Goal: Task Accomplishment & Management: Complete application form

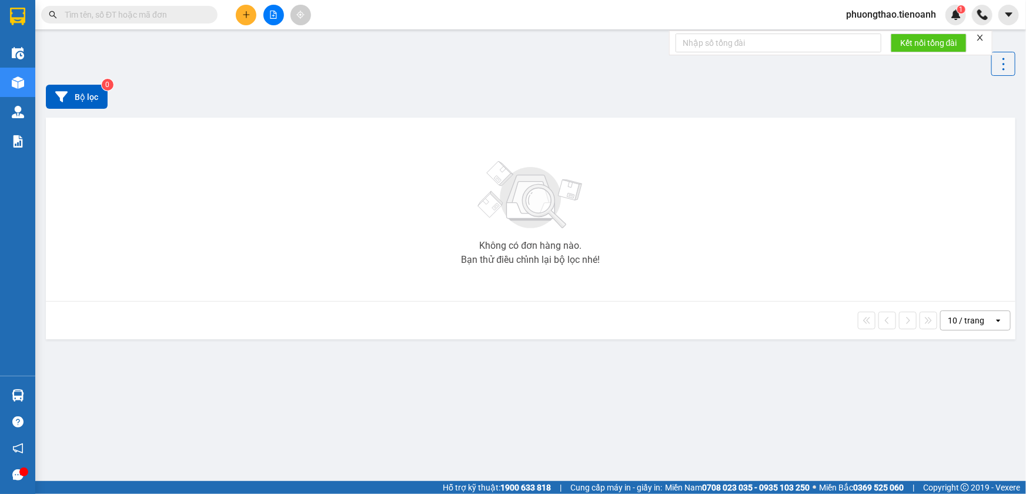
click at [899, 18] on span "phuongthao.tienoanh" at bounding box center [891, 14] width 109 height 15
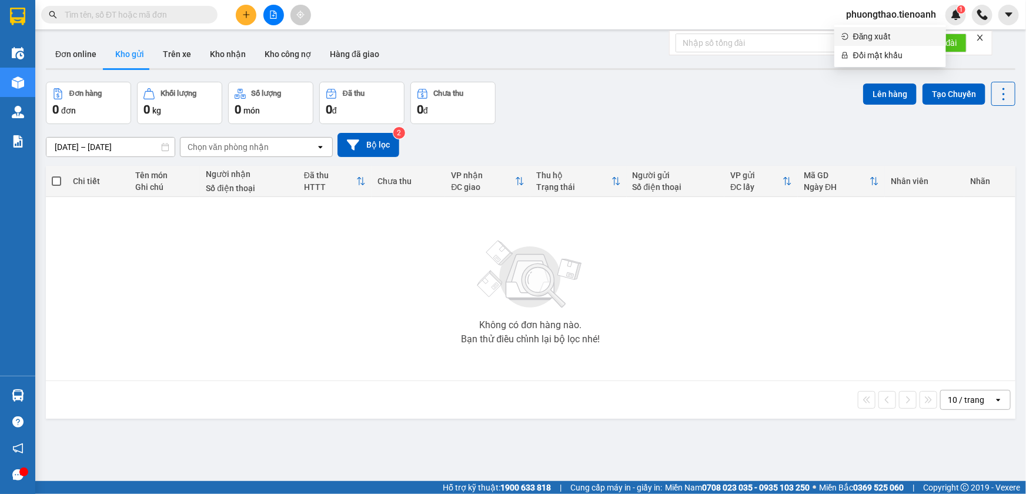
click at [899, 30] on span "Đăng xuất" at bounding box center [897, 36] width 86 height 13
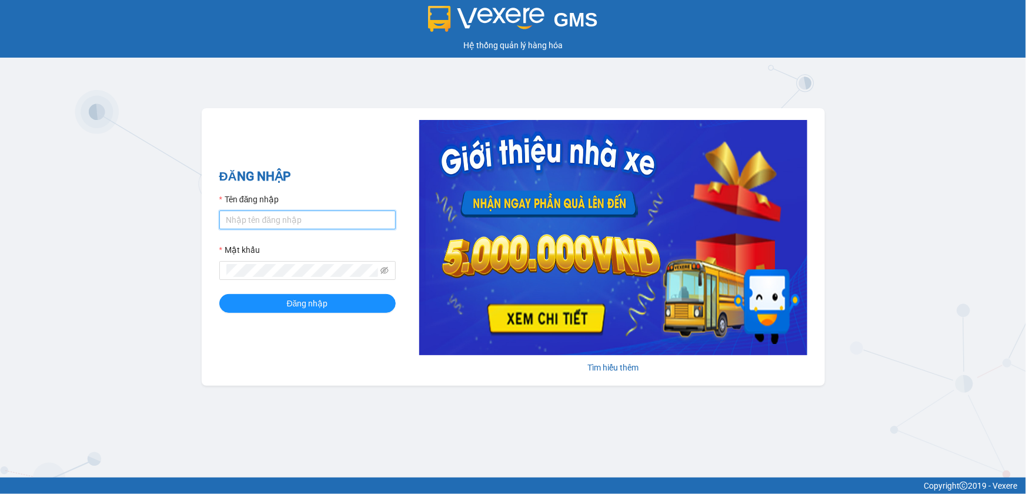
type input "camlinh.tienoanh"
click at [375, 219] on input "camlinh.tienoanh" at bounding box center [307, 220] width 176 height 19
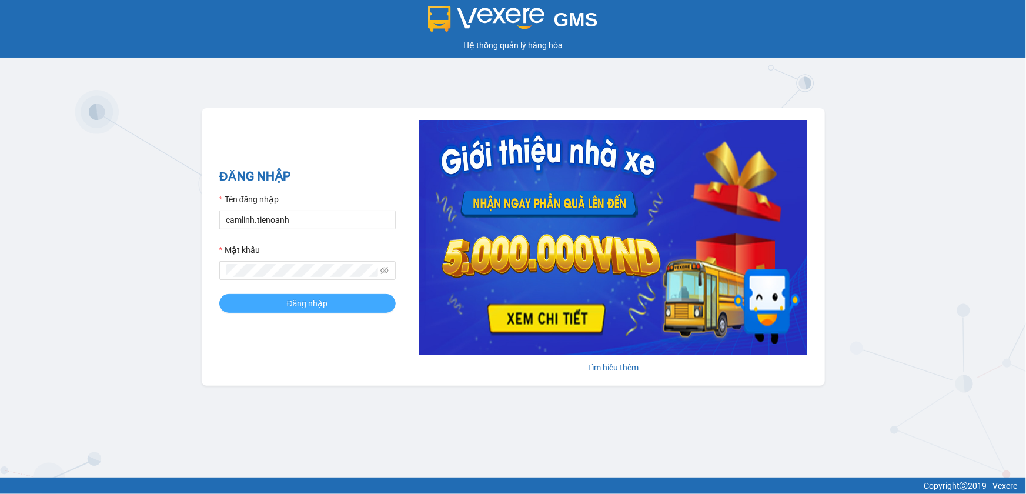
click at [325, 303] on span "Đăng nhập" at bounding box center [307, 303] width 41 height 13
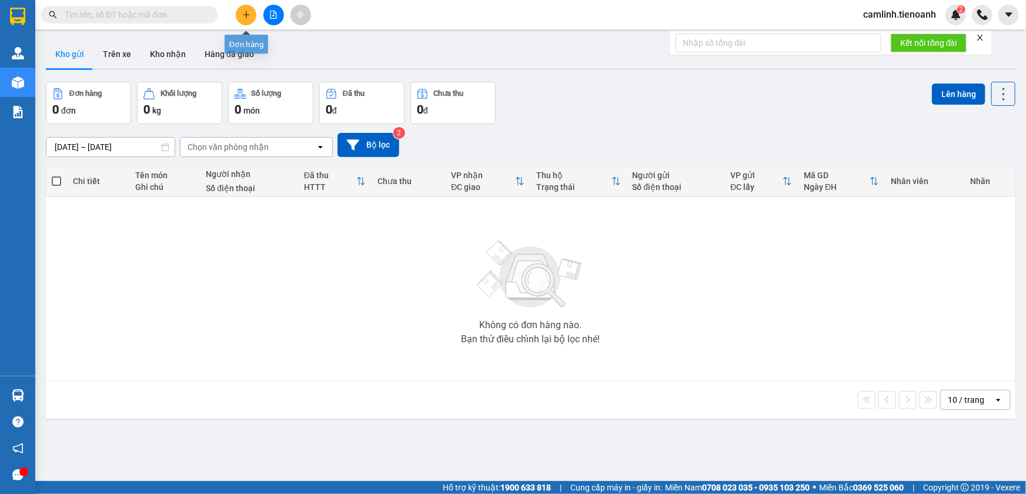
click at [243, 15] on icon "plus" at bounding box center [246, 15] width 8 height 8
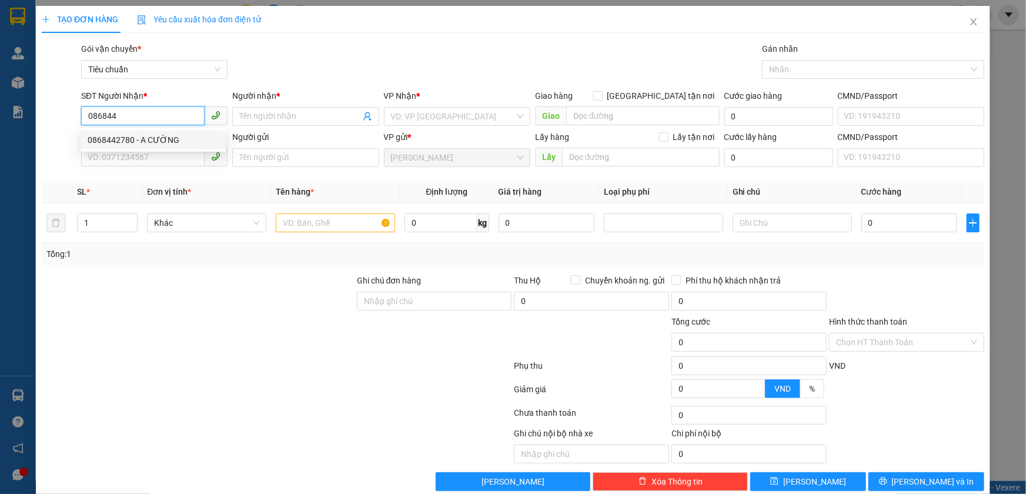
drag, startPoint x: 194, startPoint y: 135, endPoint x: 187, endPoint y: 139, distance: 7.4
click at [194, 135] on div "0868442780 - A CƯỜNG" at bounding box center [153, 140] width 131 height 13
type input "0868442780"
type input "A CƯỜNG"
type input "50.000"
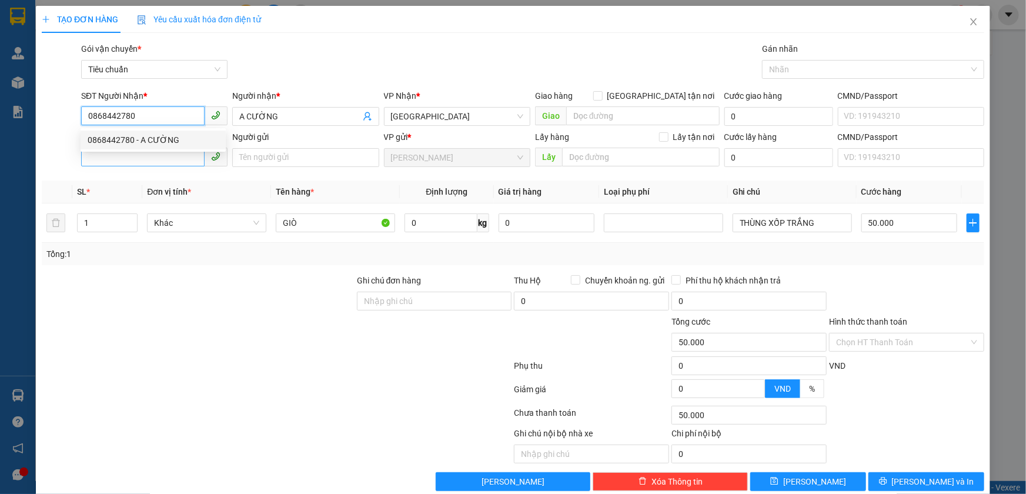
type input "50.000"
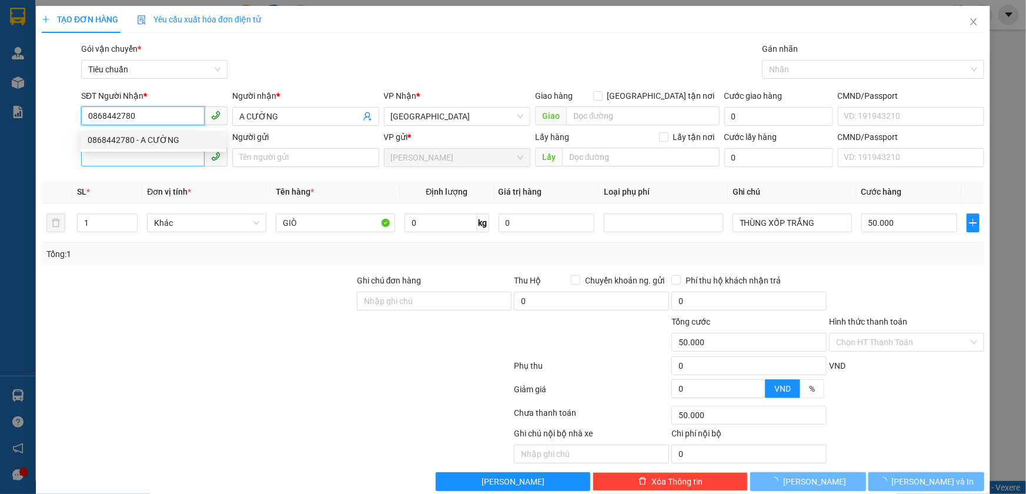
type input "0868442780"
click at [172, 158] on input "SĐT Người Gửi" at bounding box center [143, 157] width 124 height 19
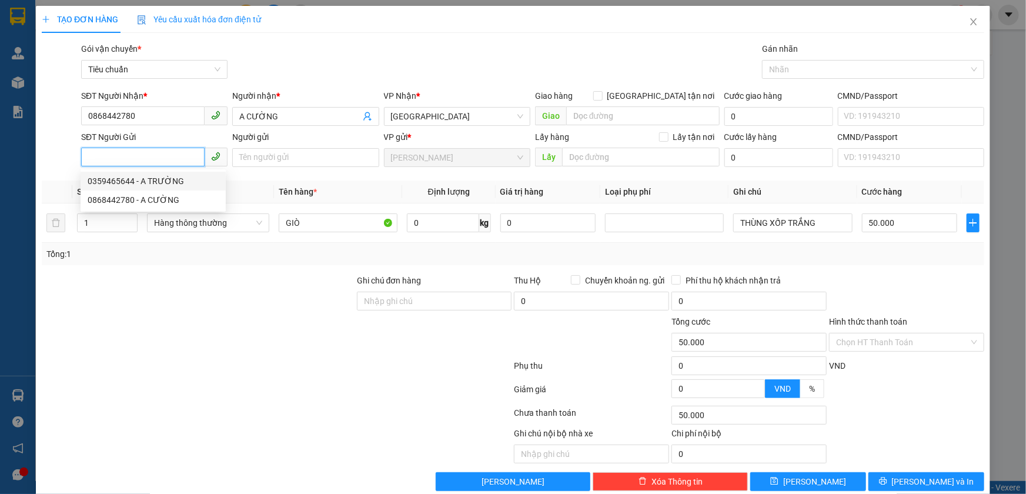
click at [179, 182] on div "0359465644 - A TRƯỜNG" at bounding box center [153, 181] width 131 height 13
type input "0359465644"
type input "A TRƯỜNG"
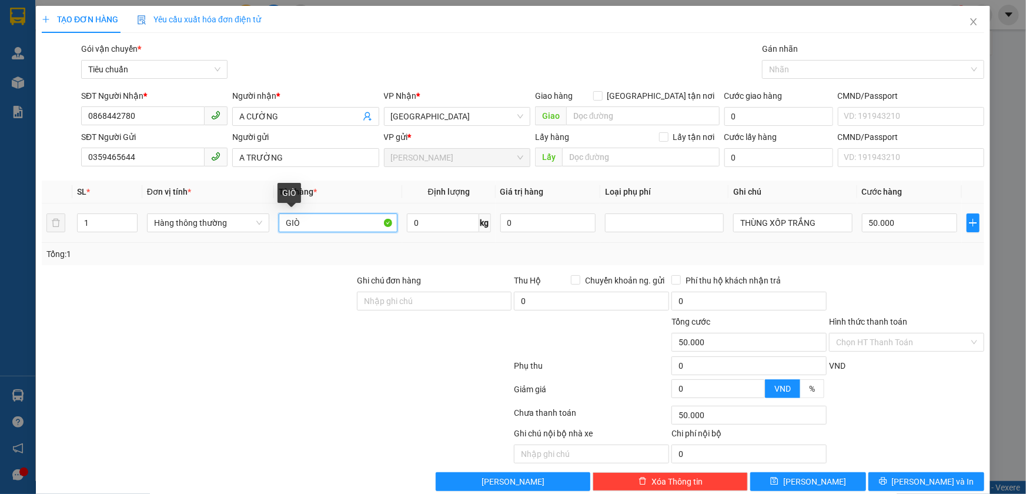
click at [320, 228] on input "GIÒ" at bounding box center [338, 223] width 119 height 19
click at [338, 228] on input "GIÒ" at bounding box center [338, 223] width 119 height 19
type input "t"
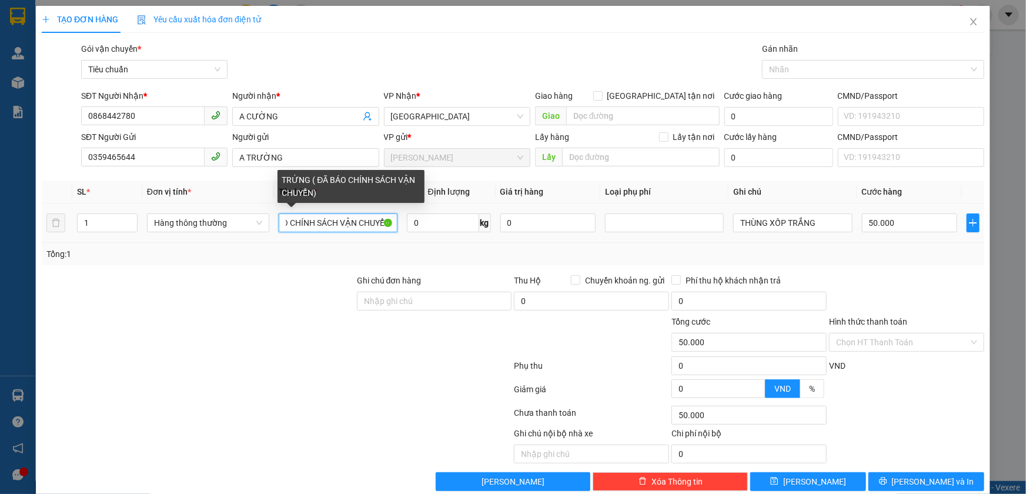
scroll to position [0, 65]
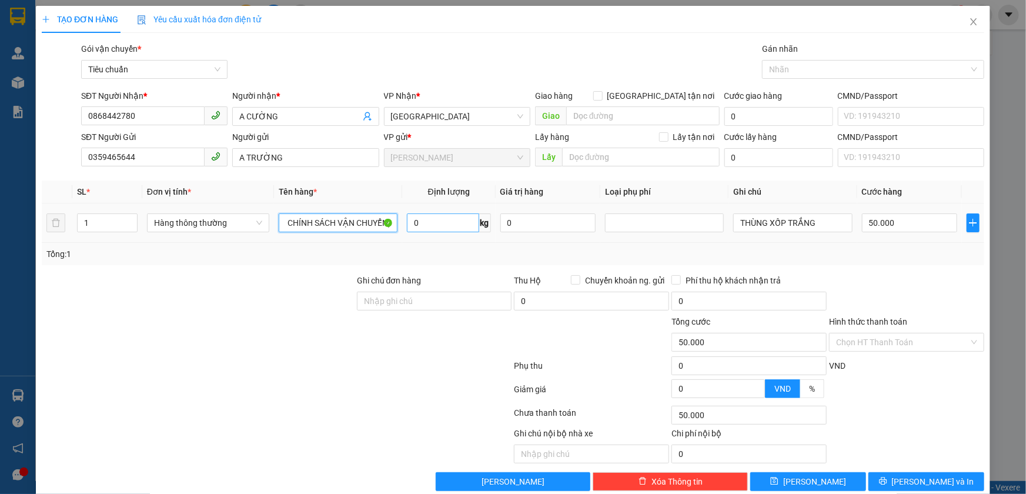
type input "TRỨNG ( ĐÃ BÁO CHÍNH SÁCH VẬN CHUYỂN)"
click at [461, 216] on input "0" at bounding box center [443, 223] width 72 height 19
type input "6"
click at [819, 248] on div "Tổng: 1" at bounding box center [513, 254] width 934 height 13
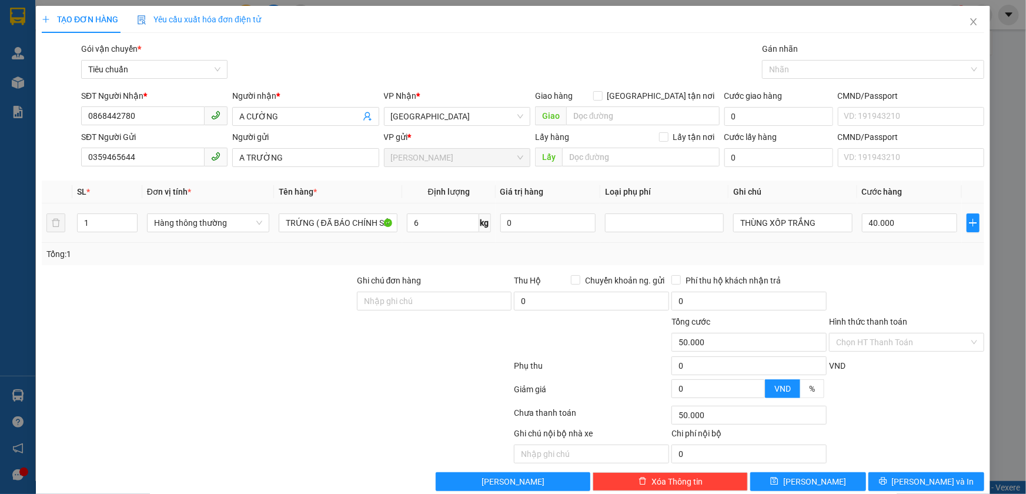
type input "40.000"
click at [901, 337] on input "Hình thức thanh toán" at bounding box center [902, 343] width 133 height 18
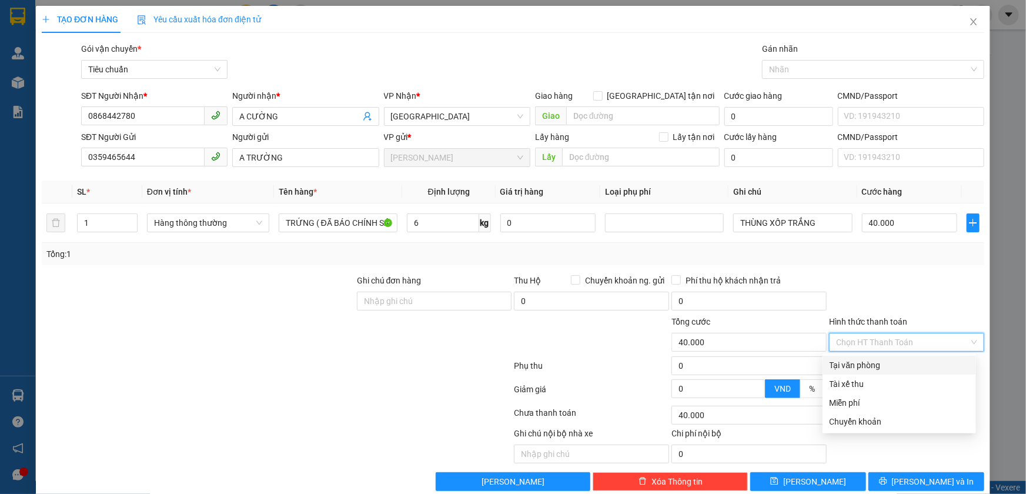
click at [899, 357] on div "Tại văn phòng" at bounding box center [900, 365] width 154 height 19
type input "0"
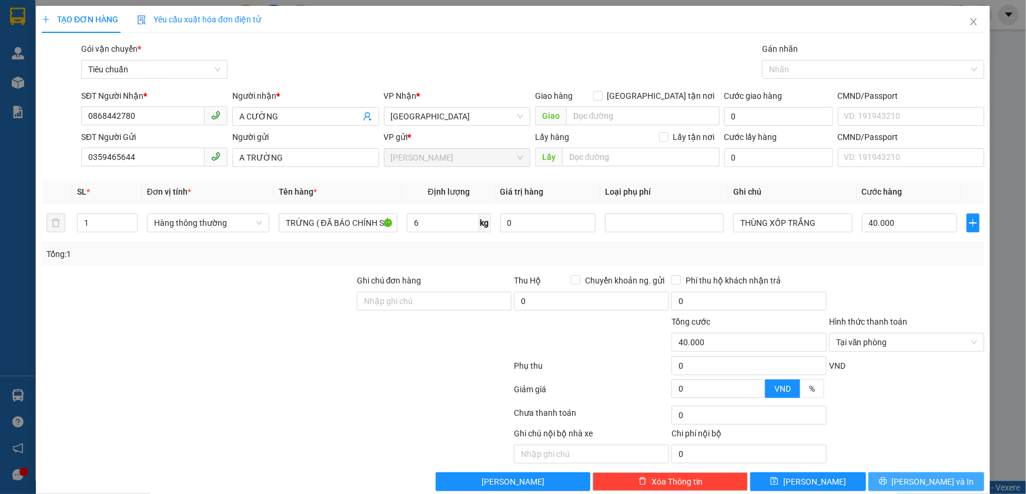
click at [895, 479] on button "Lưu và In" at bounding box center [927, 481] width 116 height 19
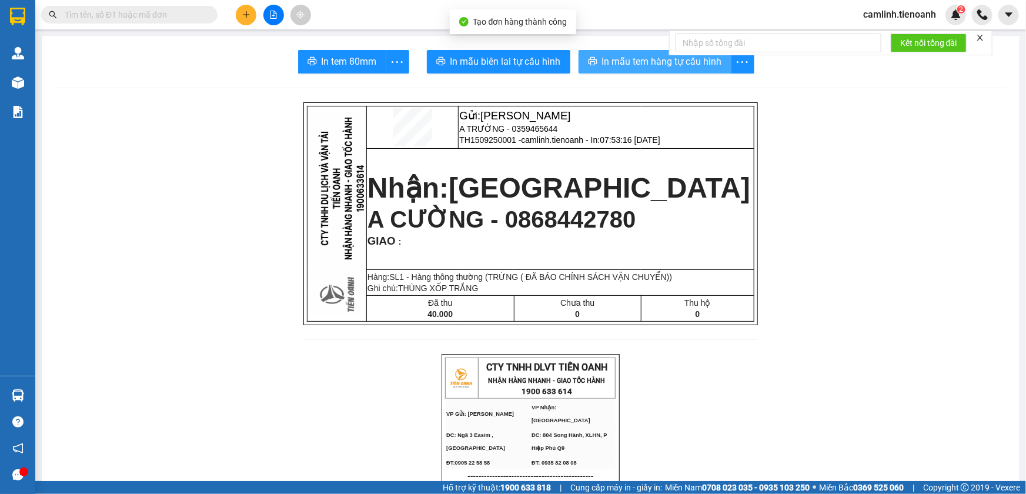
click at [718, 66] on button "In mẫu tem hàng tự cấu hình" at bounding box center [655, 62] width 153 height 24
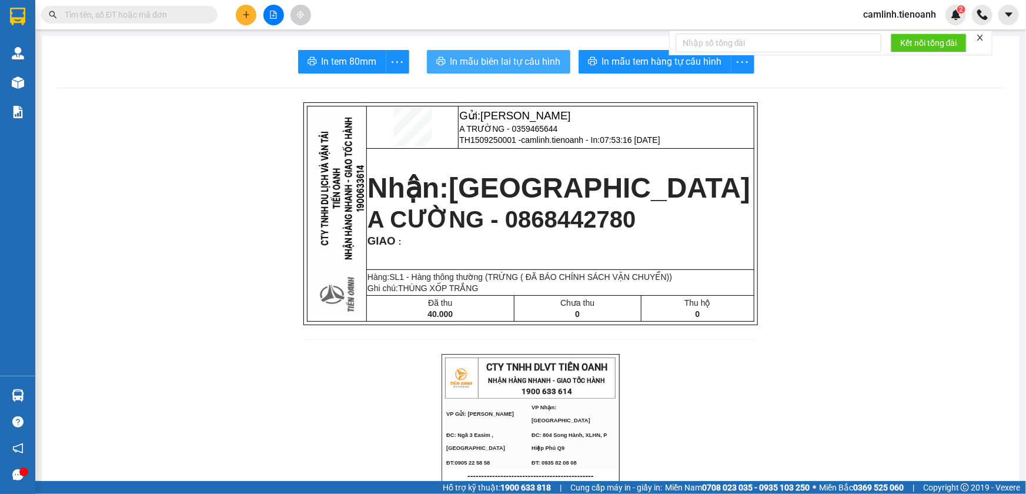
click at [537, 62] on span "In mẫu biên lai tự cấu hình" at bounding box center [506, 61] width 111 height 15
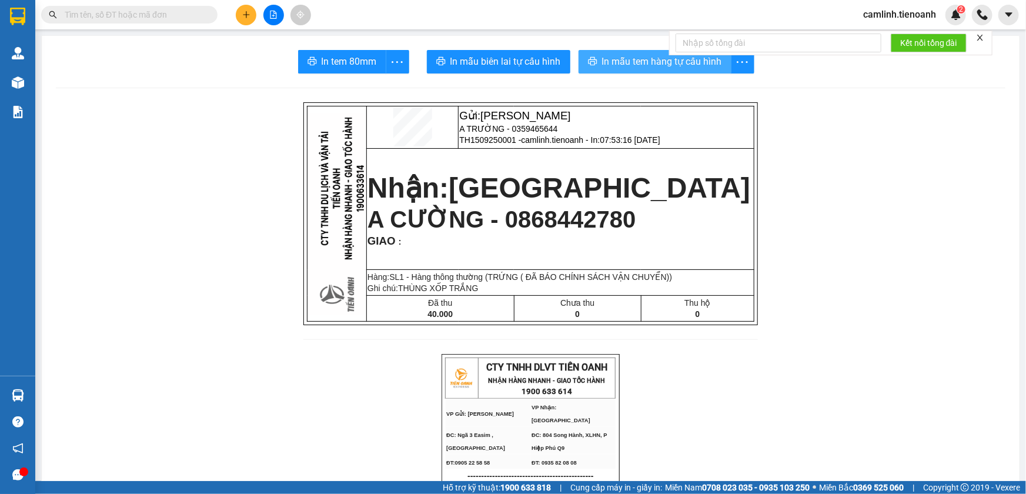
click at [602, 66] on span "In mẫu tem hàng tự cấu hình" at bounding box center [662, 61] width 120 height 15
click at [118, 11] on input "text" at bounding box center [134, 14] width 139 height 13
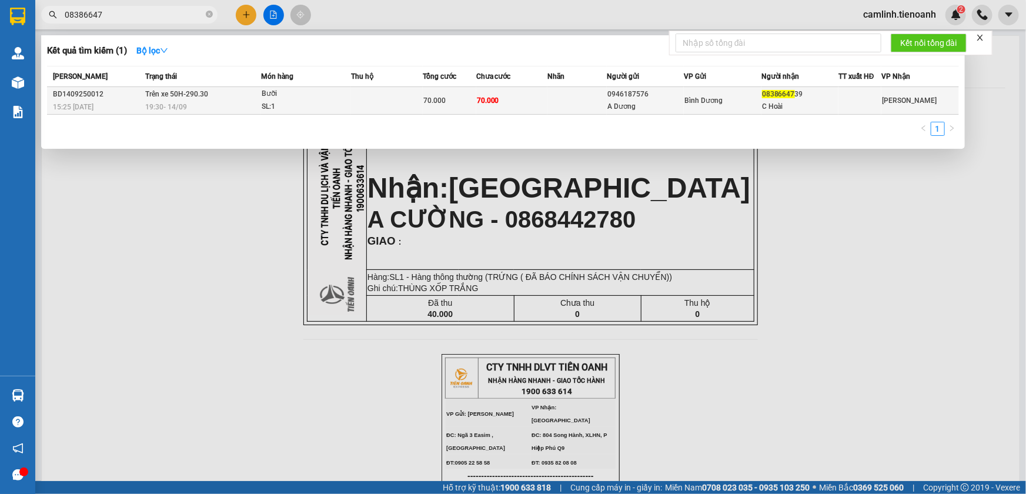
type input "08386647"
click at [204, 102] on div "19:30 - 14/09" at bounding box center [202, 107] width 115 height 13
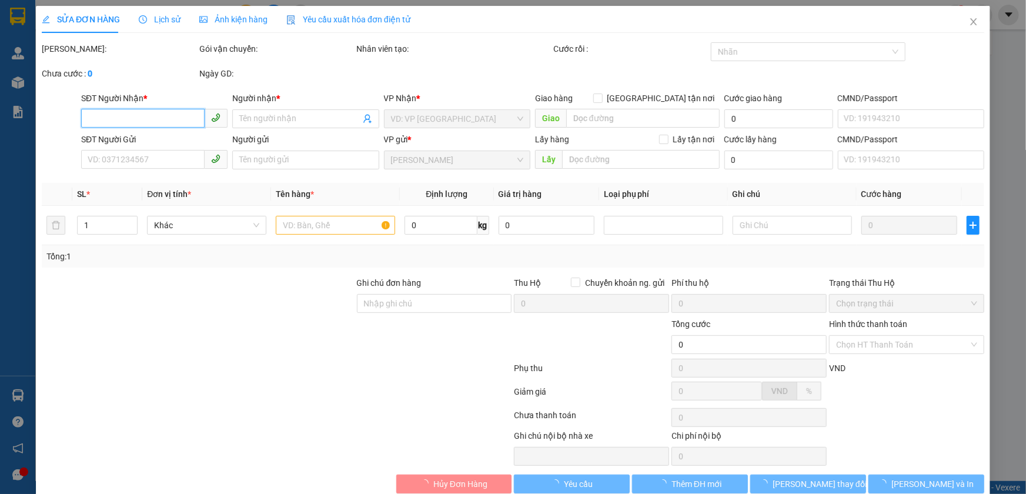
type input "0838664739"
type input "C Hoài"
type input "0946187576"
type input "A Dương"
type input "70.000"
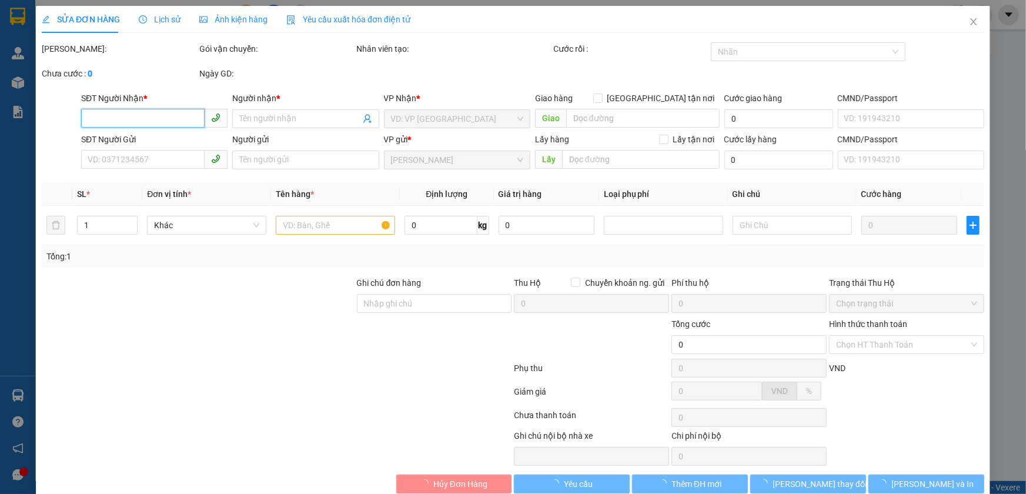
type input "70.000"
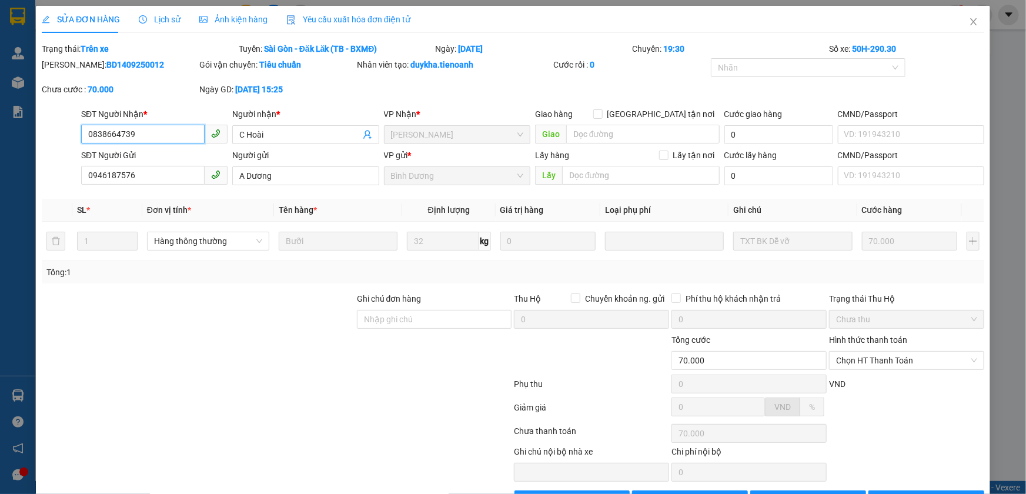
click at [164, 138] on input "0838664739" at bounding box center [143, 134] width 124 height 19
click at [169, 99] on div "Chưa cước : 70.000" at bounding box center [120, 95] width 158 height 25
